Goal: Transaction & Acquisition: Obtain resource

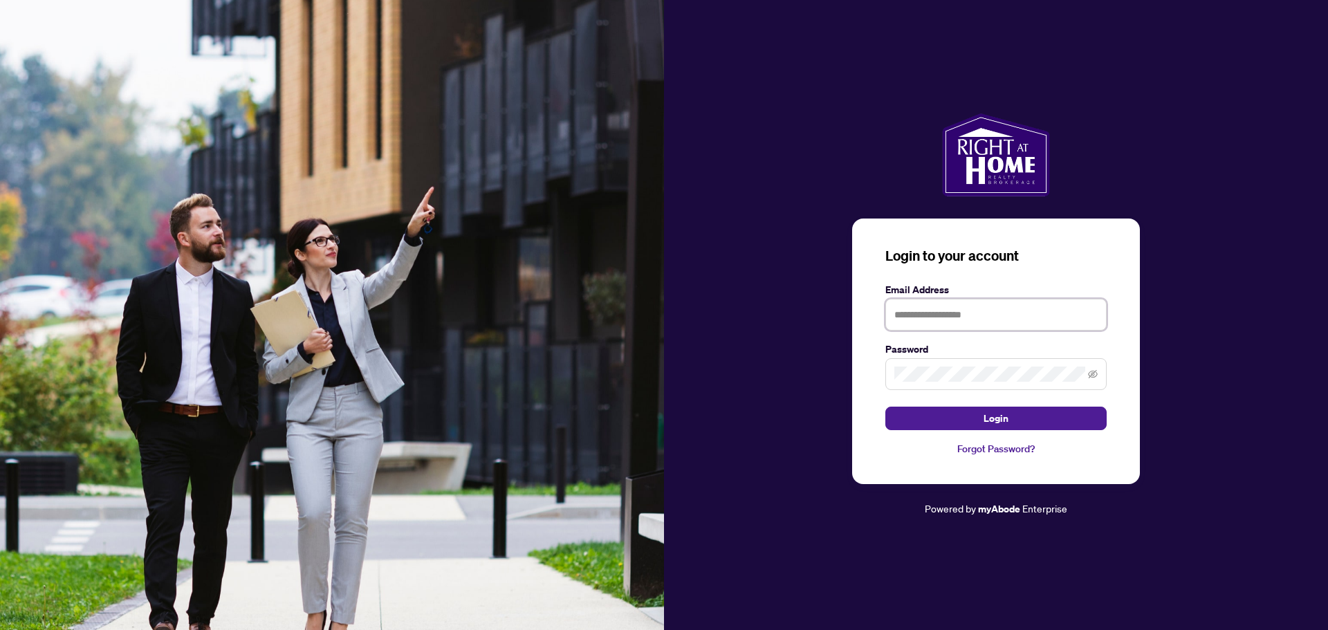
click at [982, 316] on input "text" at bounding box center [995, 315] width 221 height 32
type input "**********"
click at [885, 407] on button "Login" at bounding box center [995, 419] width 221 height 24
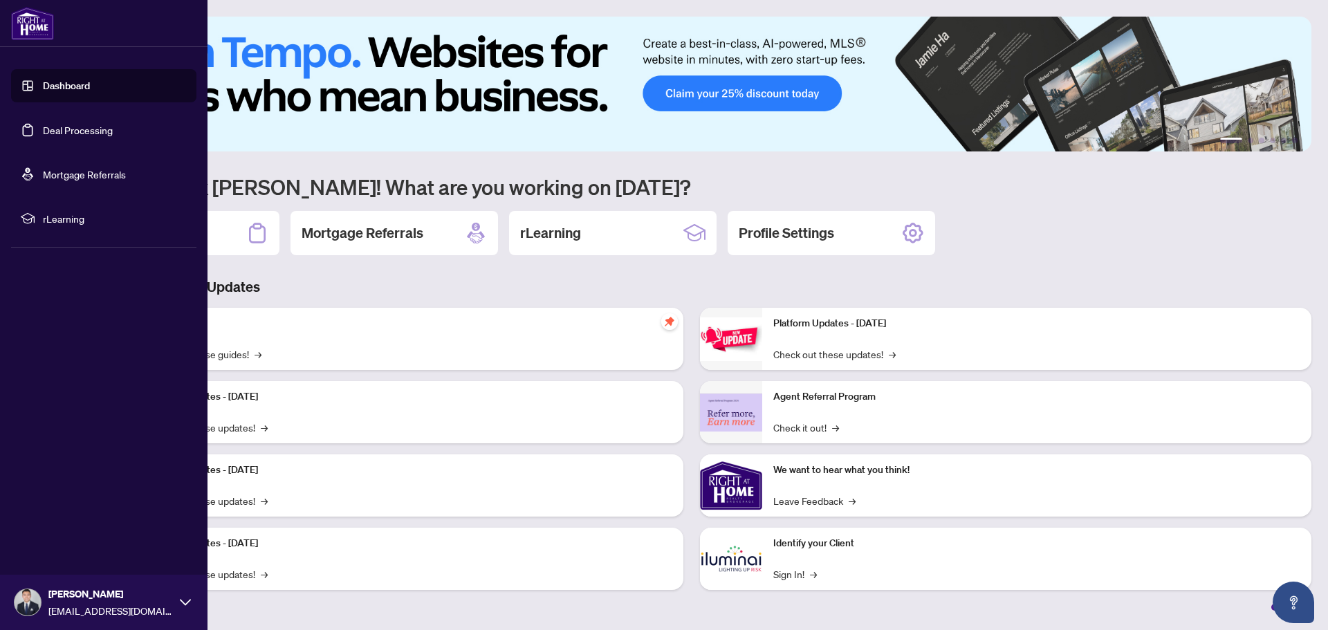
click at [75, 128] on link "Deal Processing" at bounding box center [78, 130] width 70 height 12
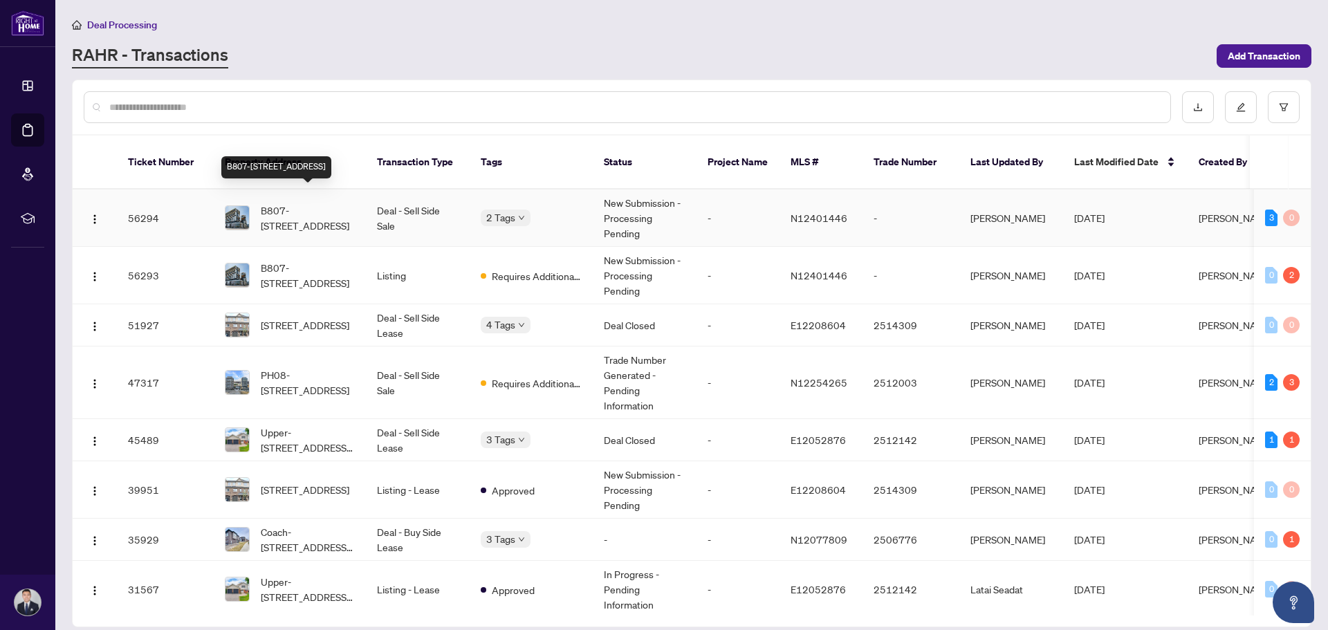
click at [317, 209] on span "B807-[STREET_ADDRESS]" at bounding box center [308, 218] width 94 height 30
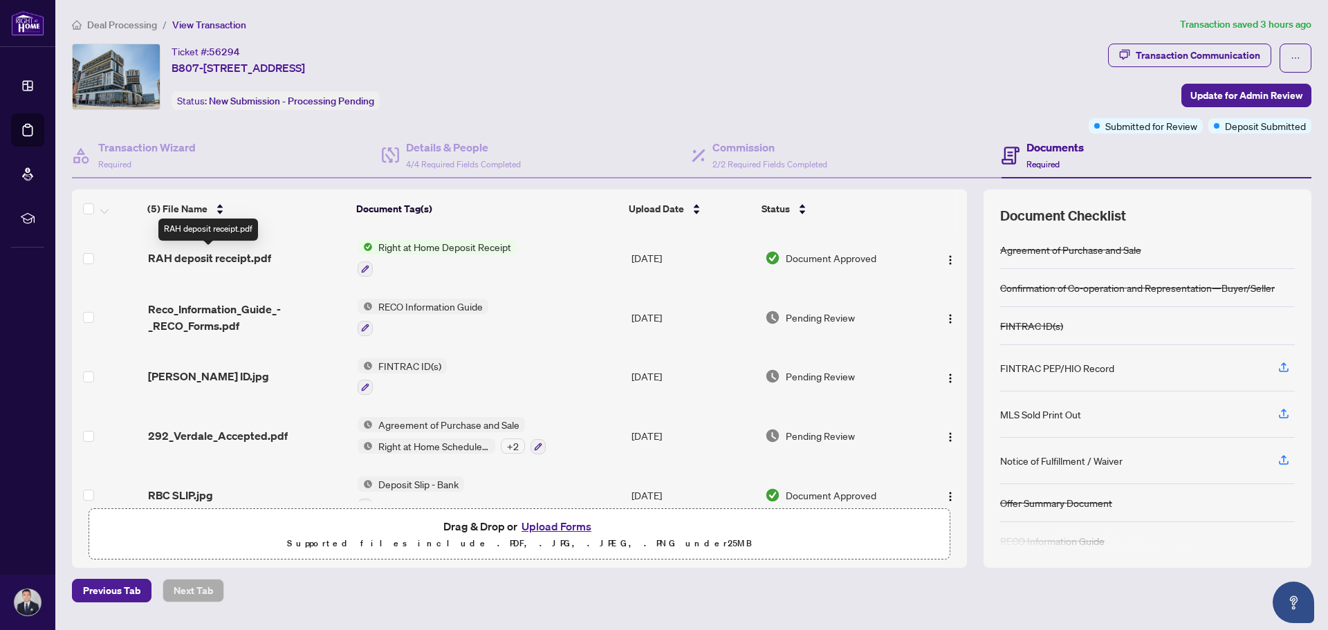
click at [208, 253] on span "RAH deposit receipt.pdf" at bounding box center [209, 258] width 123 height 17
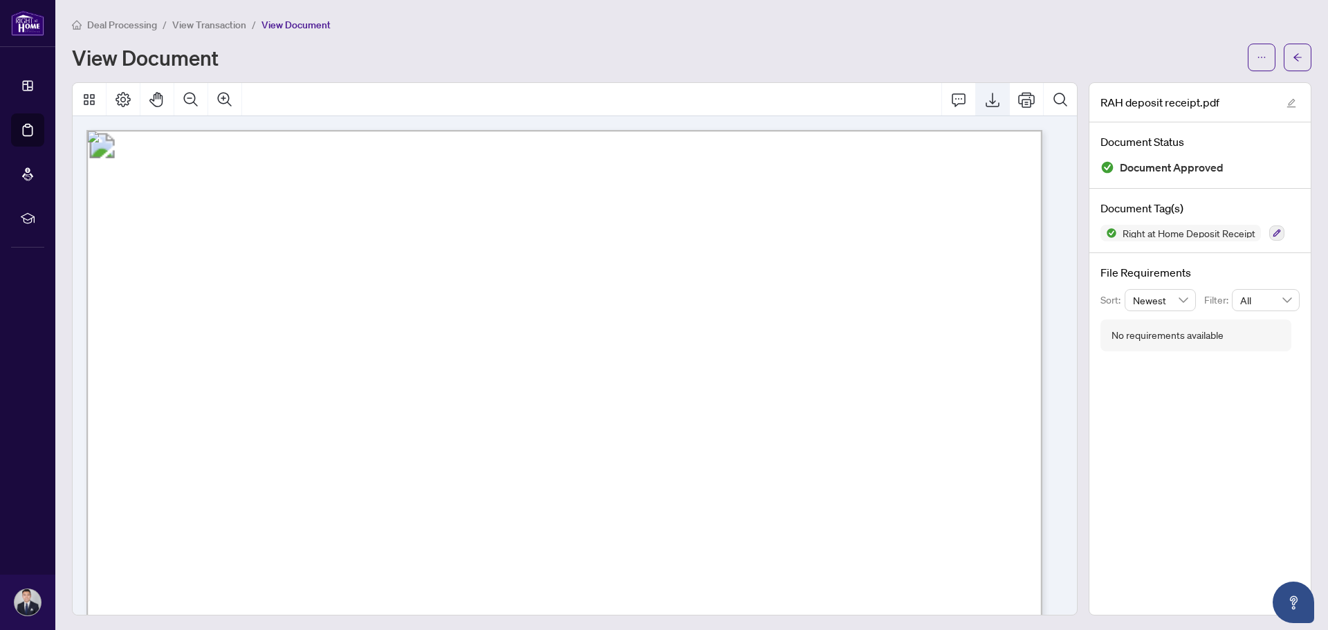
click at [984, 99] on icon "Export" at bounding box center [992, 99] width 17 height 17
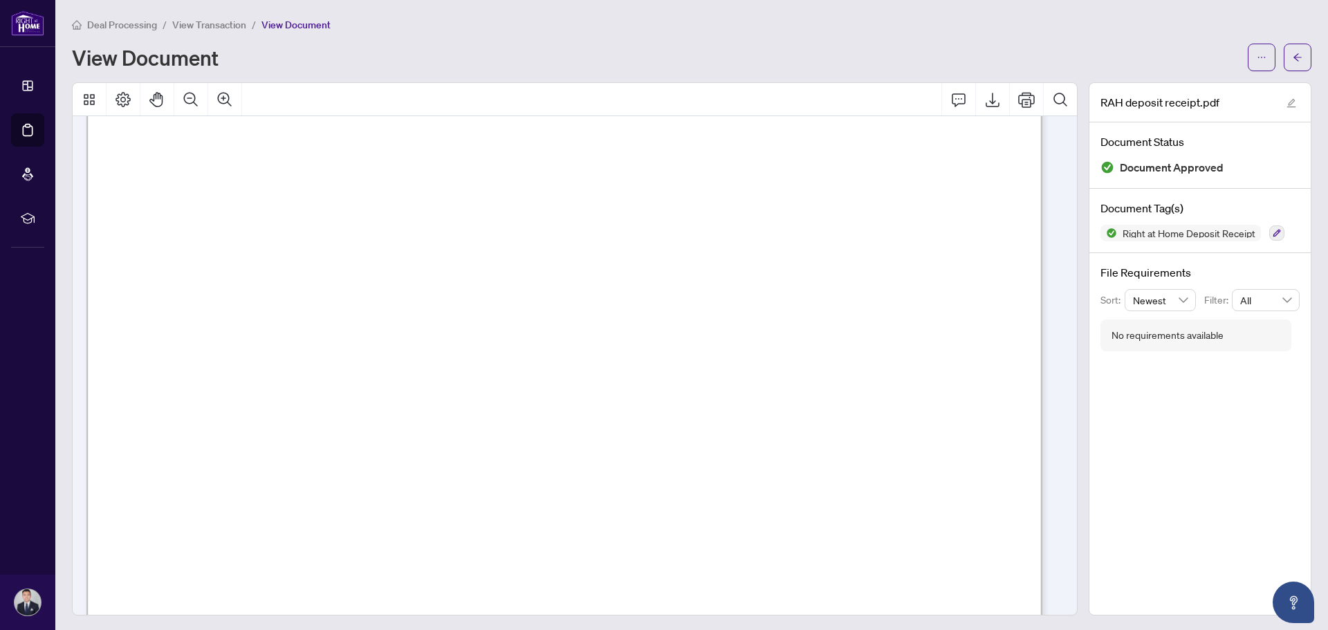
scroll to position [415, 0]
